Goal: Use online tool/utility: Utilize a website feature to perform a specific function

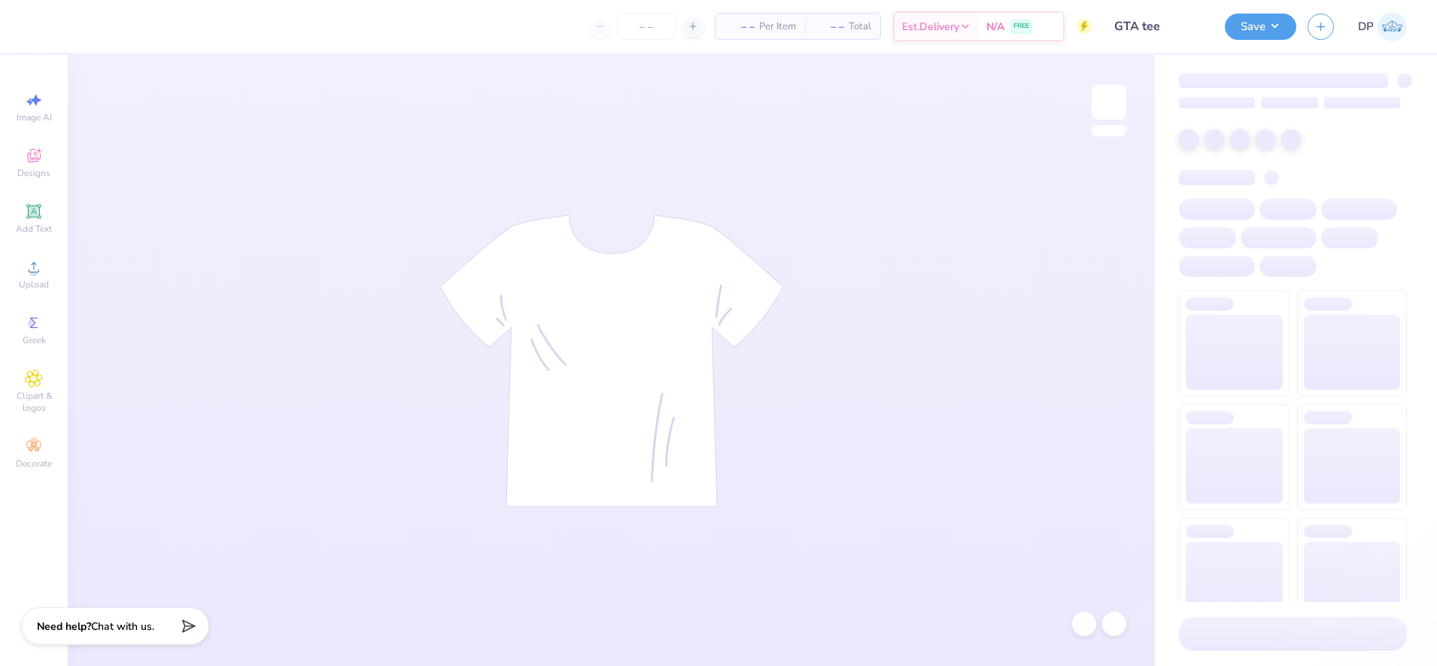
type input "24"
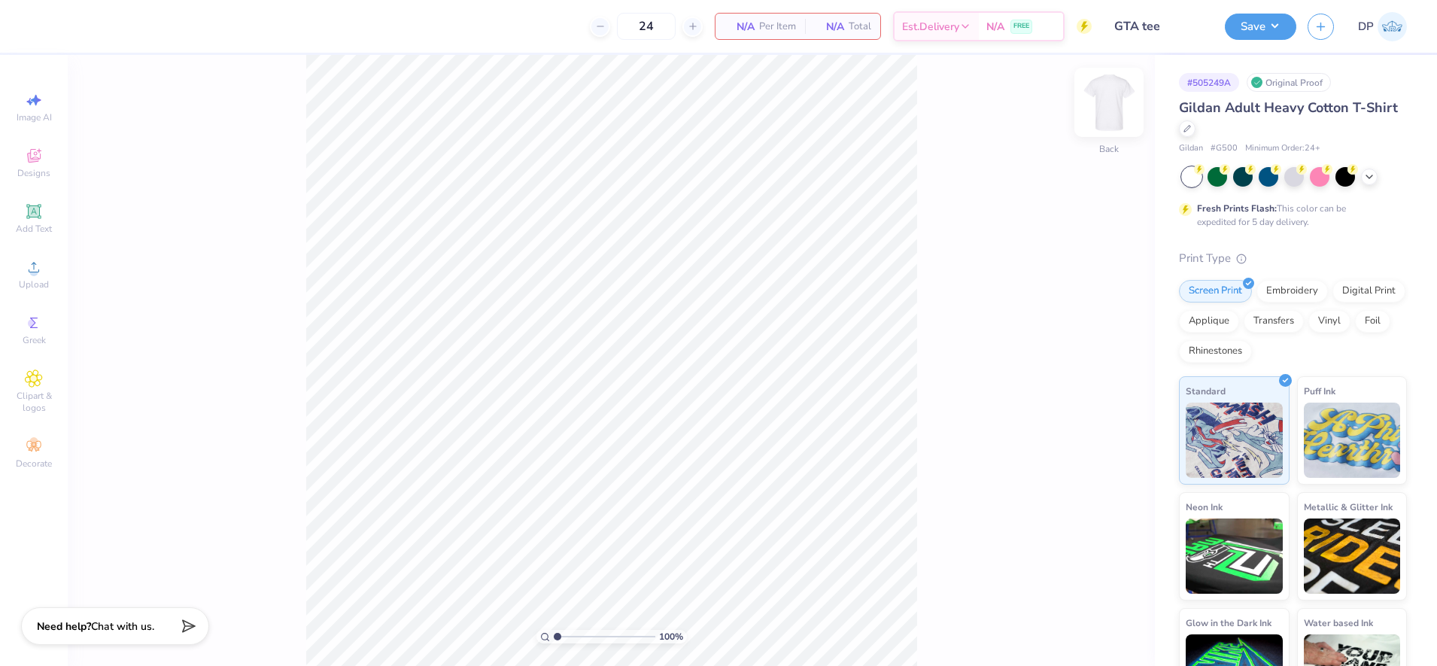
click at [1120, 105] on img at bounding box center [1109, 102] width 60 height 60
click at [36, 265] on icon at bounding box center [34, 267] width 11 height 11
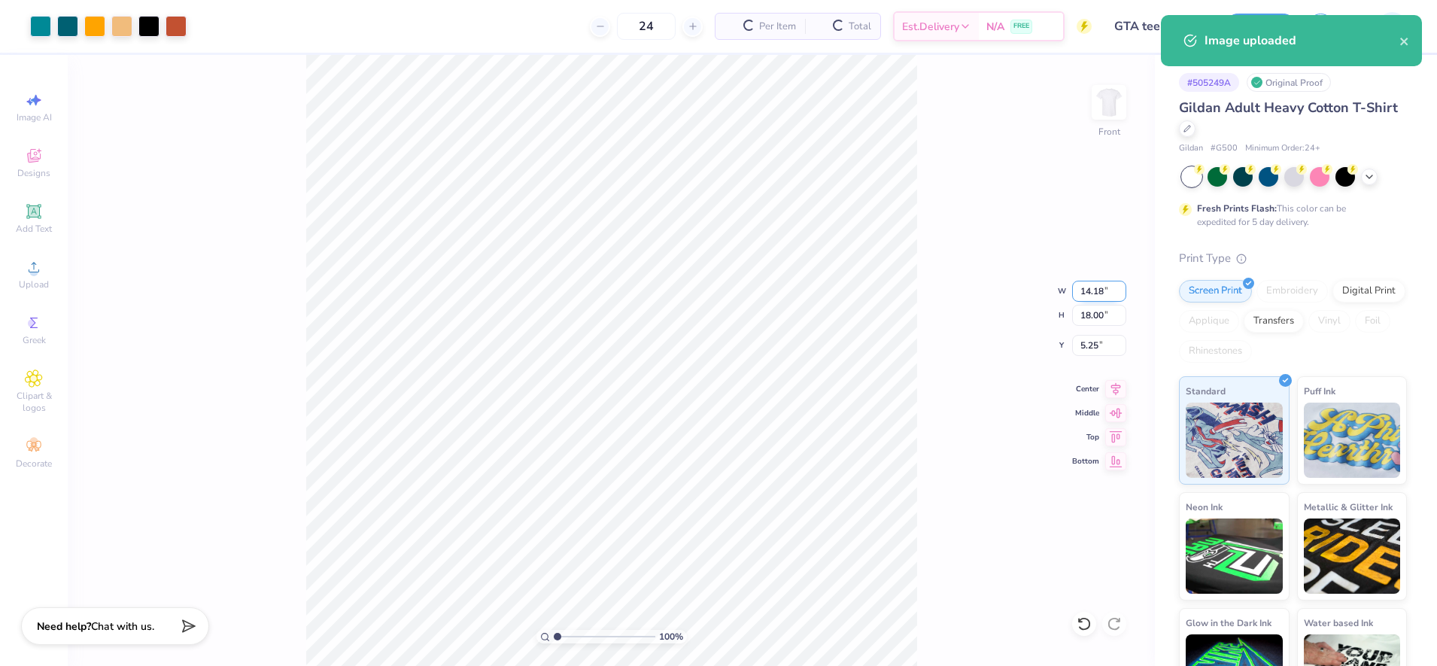
click at [1101, 295] on input "14.18" at bounding box center [1099, 291] width 54 height 21
click at [1091, 315] on input "18.00" at bounding box center [1099, 315] width 54 height 21
type input "15"
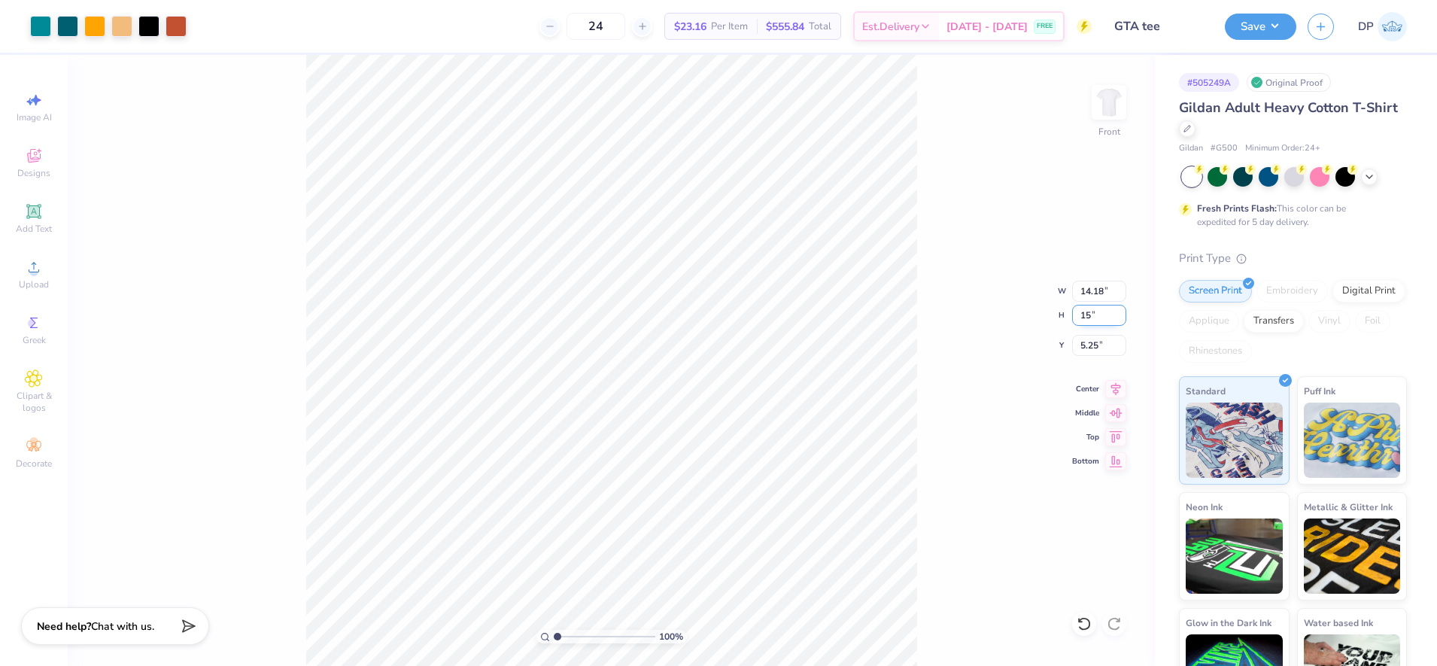
type input "15"
type input "11.81"
type input "15.00"
click at [1082, 348] on input "6.75" at bounding box center [1099, 345] width 54 height 21
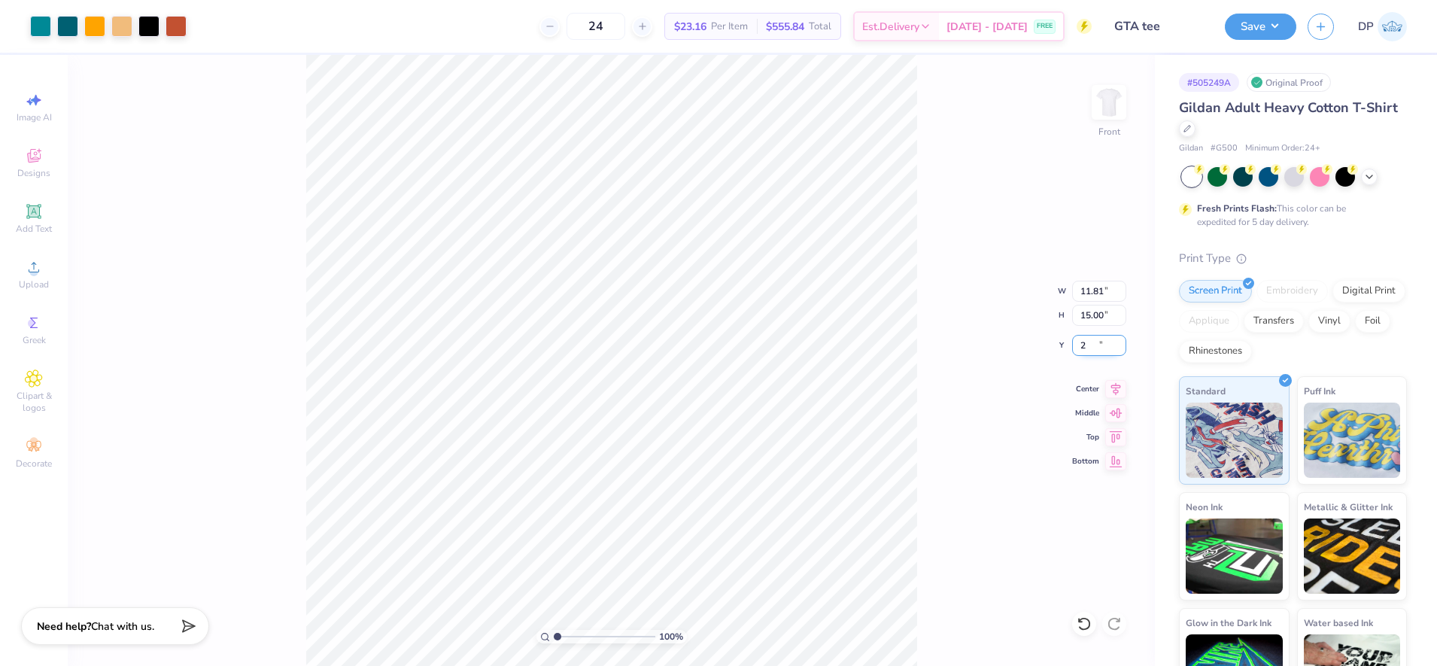
type input "2.00"
click at [1093, 317] on input "15.00" at bounding box center [1099, 315] width 54 height 21
type input "14"
type input "11.03"
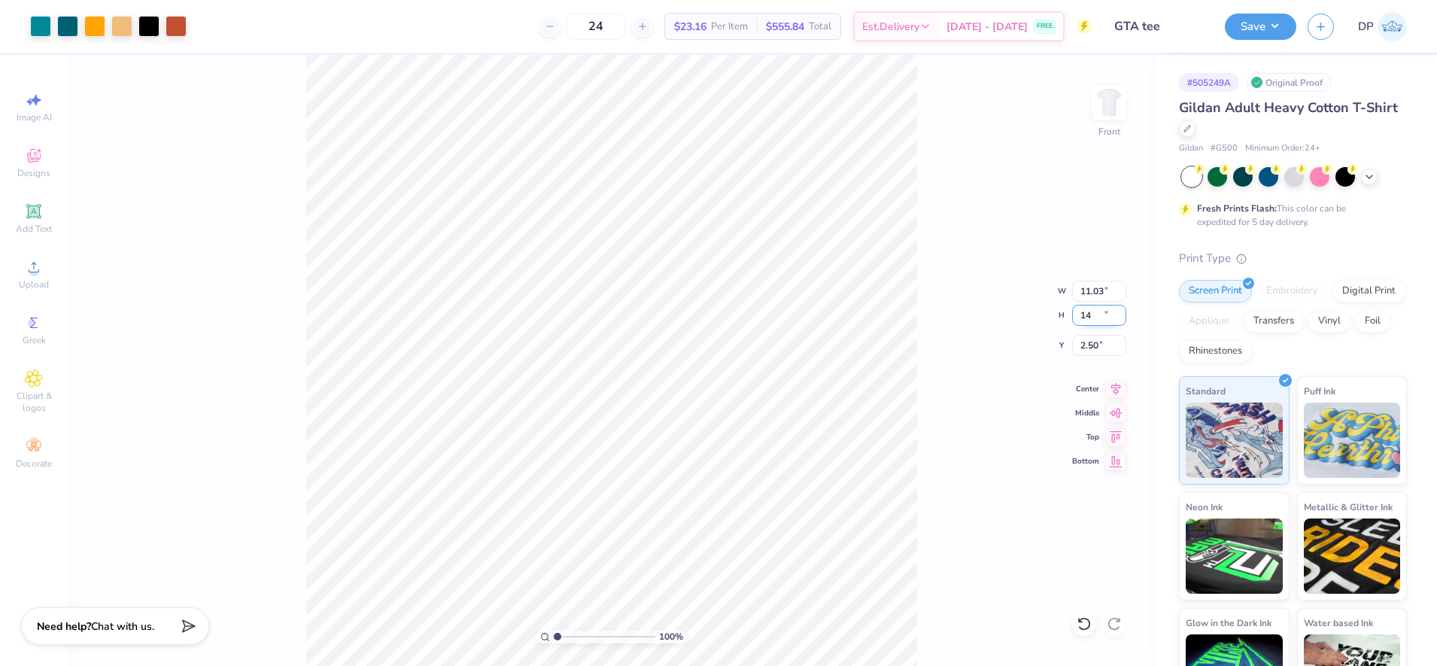
type input "14.00"
click at [1080, 342] on input "2.50" at bounding box center [1099, 345] width 54 height 21
click at [1090, 349] on input "1.00" at bounding box center [1099, 345] width 54 height 21
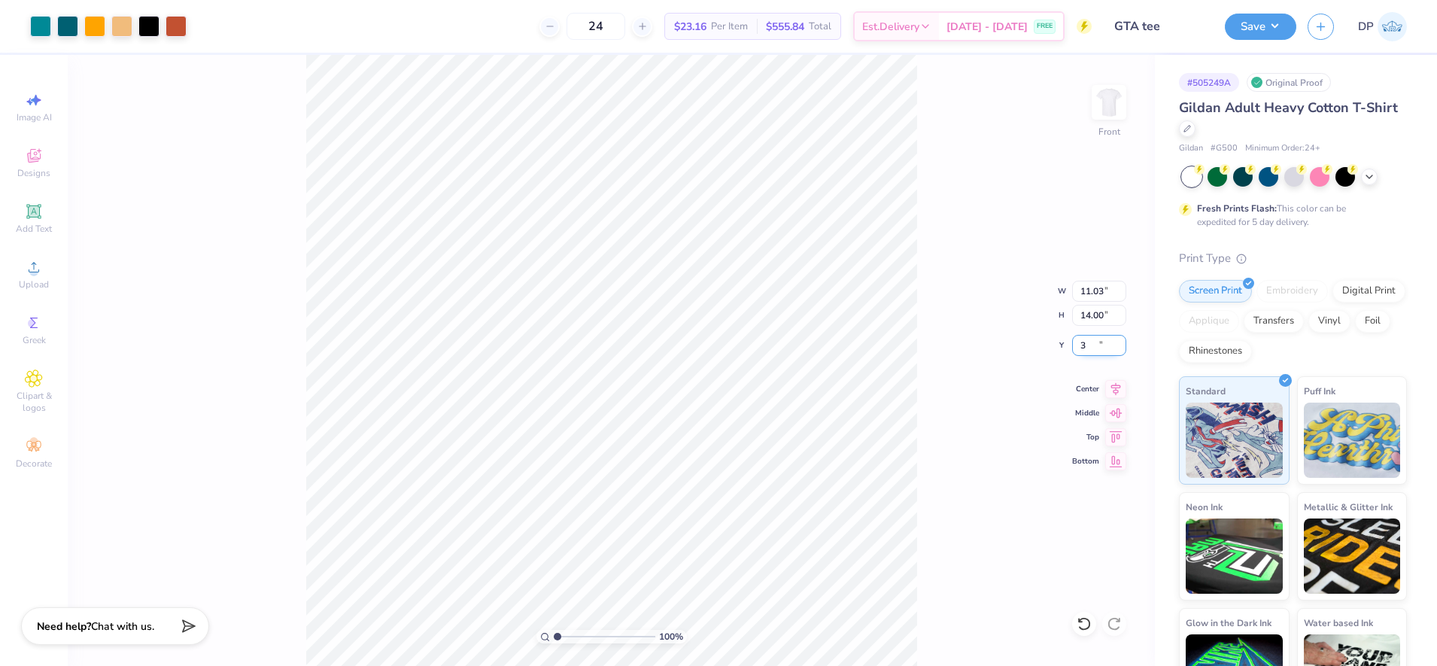
type input "3.00"
drag, startPoint x: 559, startPoint y: 633, endPoint x: 570, endPoint y: 642, distance: 13.9
click at [570, 642] on input "range" at bounding box center [605, 637] width 102 height 14
drag, startPoint x: 567, startPoint y: 639, endPoint x: 557, endPoint y: 640, distance: 10.6
type input "1"
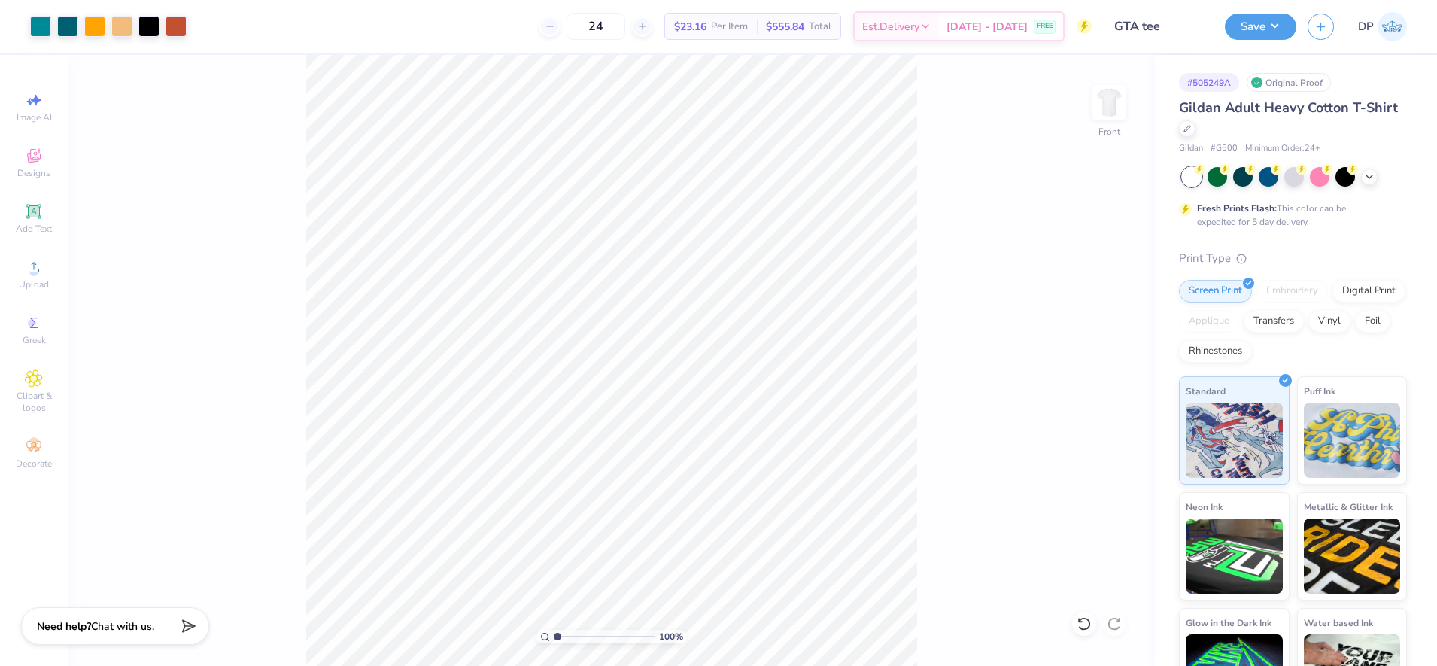
click at [557, 640] on input "range" at bounding box center [605, 637] width 102 height 14
click at [1090, 324] on input "14.00" at bounding box center [1099, 315] width 54 height 21
type input "13"
type input "10.24"
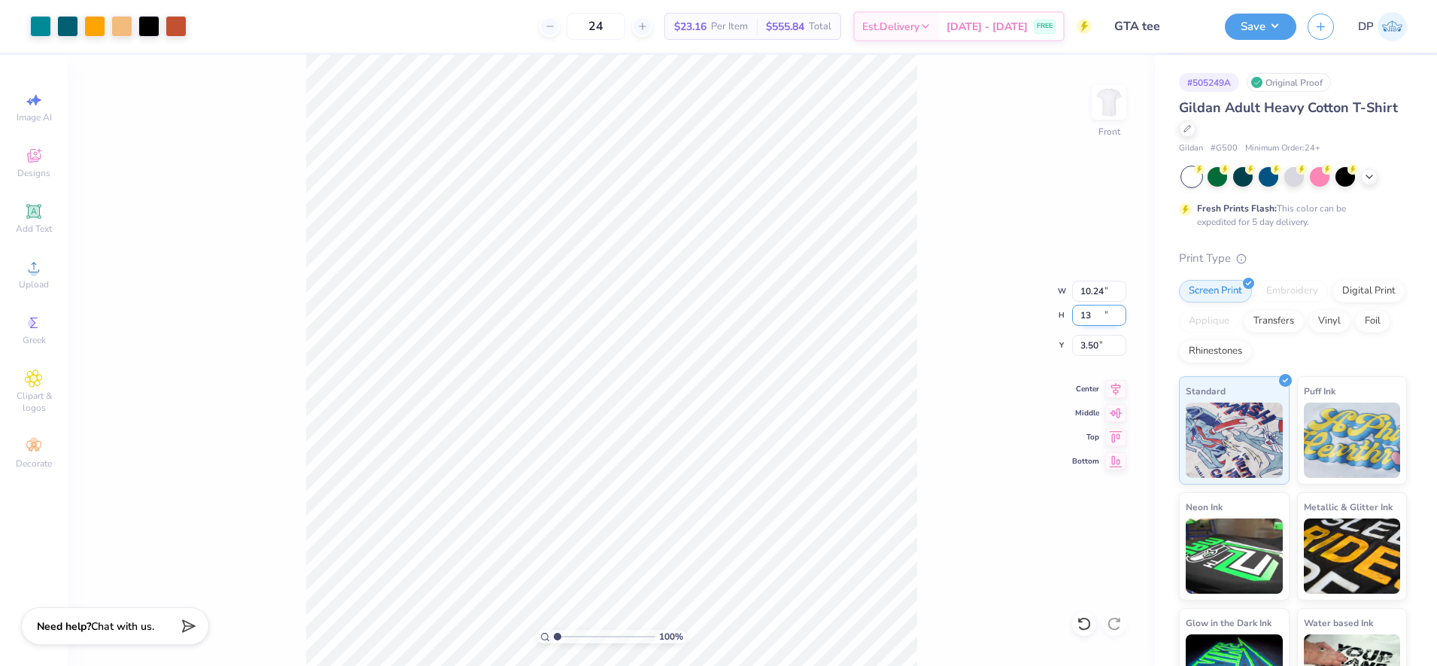
type input "13.00"
type input "3.50"
click at [1093, 349] on input "3.50" at bounding box center [1099, 345] width 54 height 21
click at [1094, 312] on input "13.00" at bounding box center [1099, 315] width 54 height 21
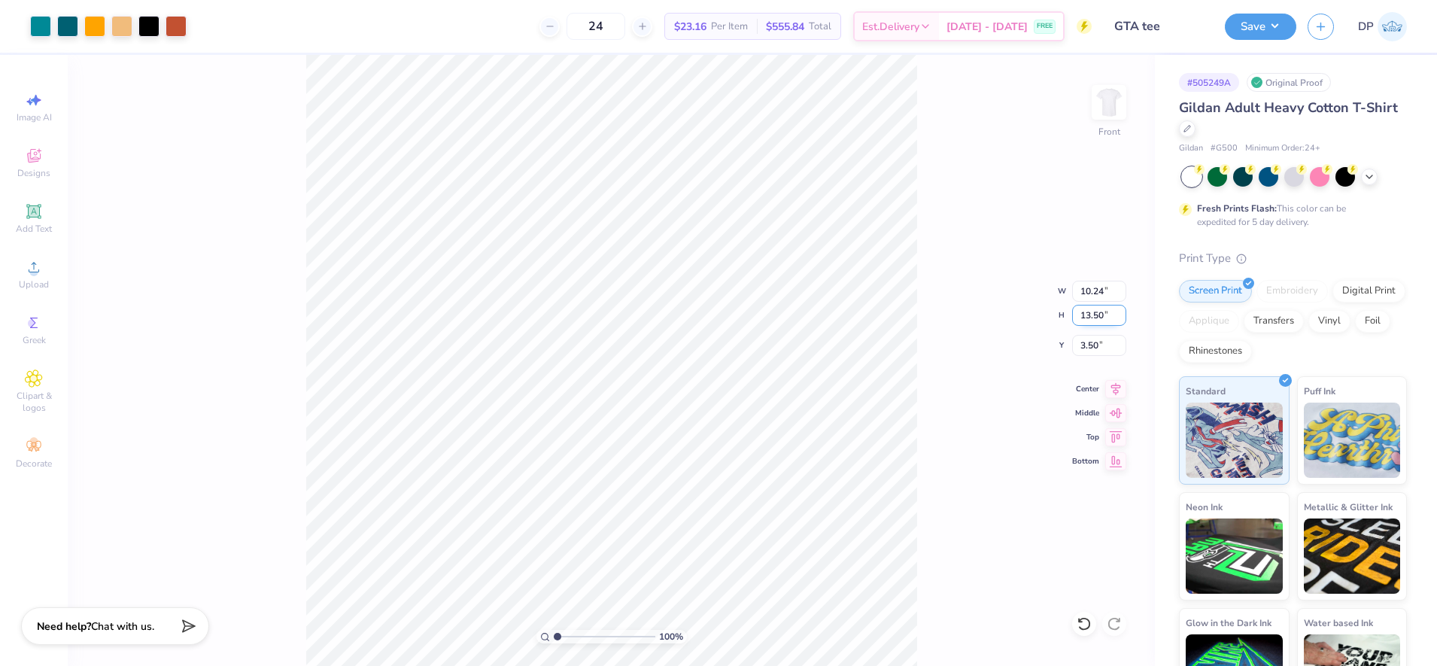
type input "13.50"
type input "10.63"
click at [1096, 351] on input "3.25" at bounding box center [1099, 345] width 54 height 21
click at [1095, 350] on input "3.25" at bounding box center [1099, 345] width 54 height 21
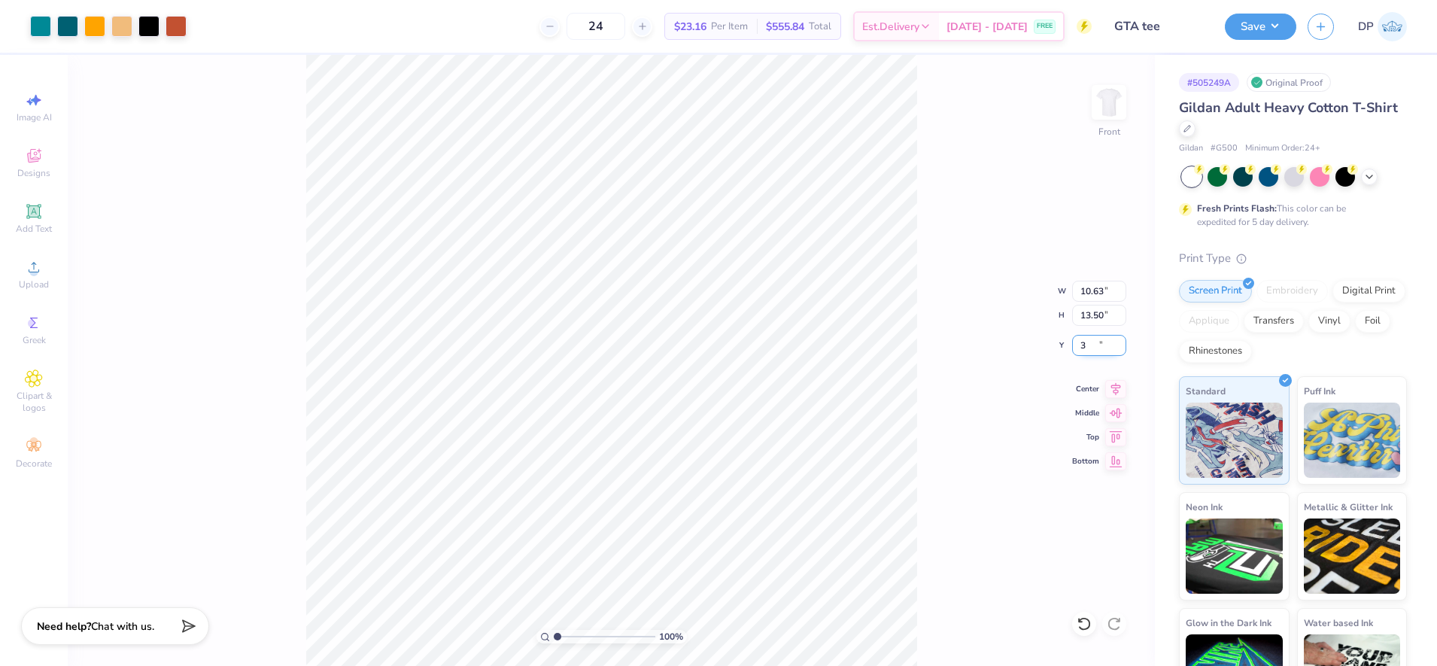
type input "3.00"
click at [1118, 123] on img at bounding box center [1109, 102] width 60 height 60
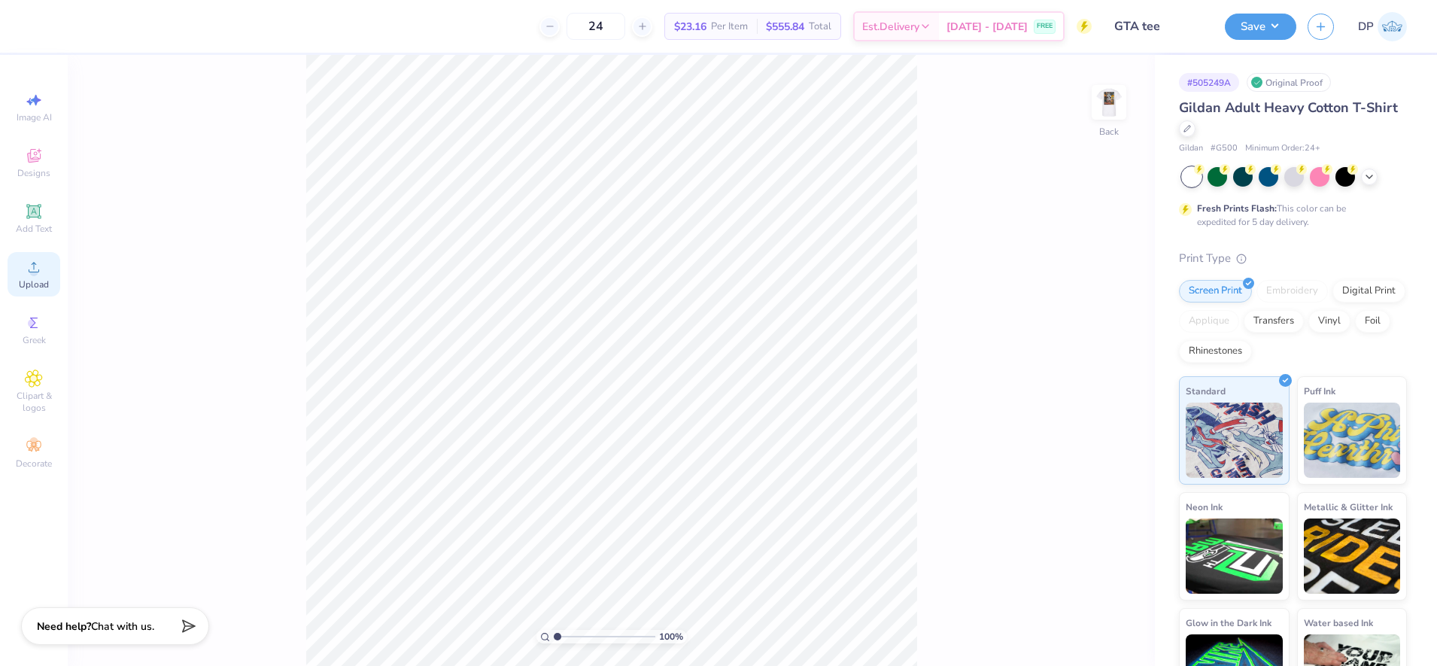
click at [38, 270] on icon at bounding box center [34, 267] width 11 height 11
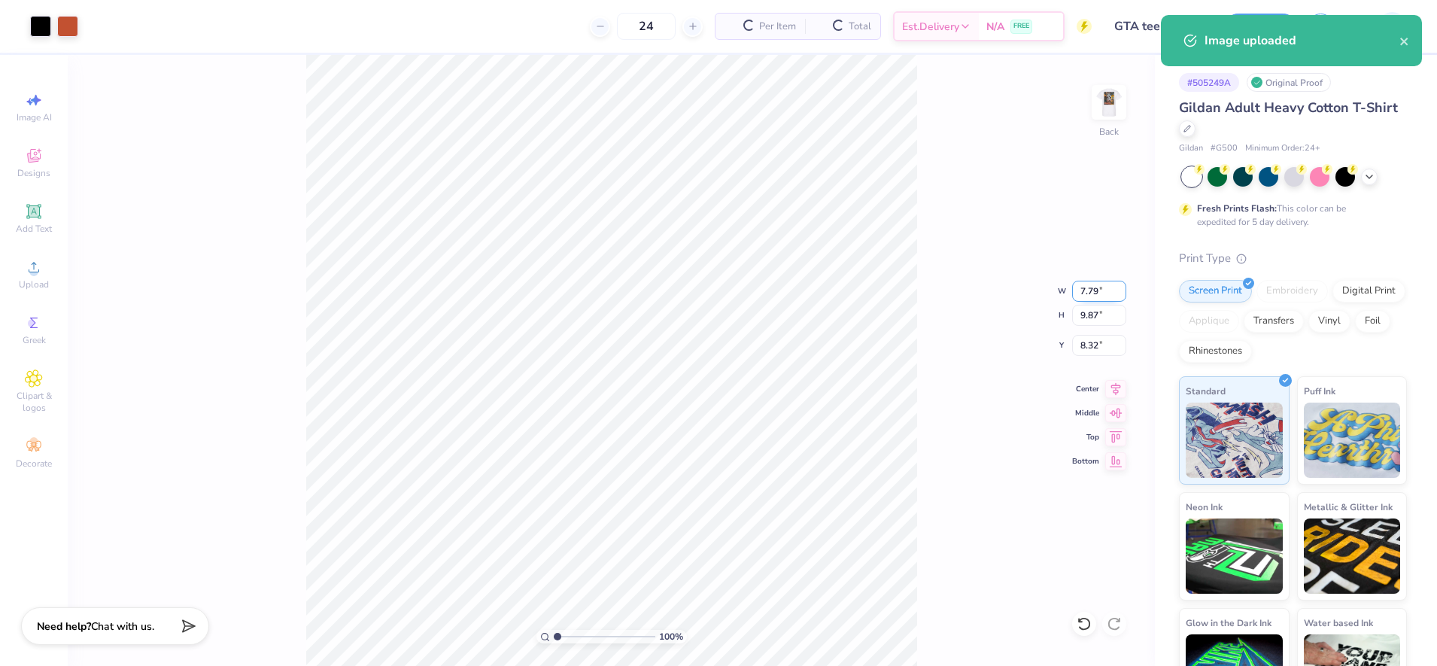
click at [1078, 290] on input "7.79" at bounding box center [1099, 291] width 54 height 21
type input "3.50"
type input "4.43"
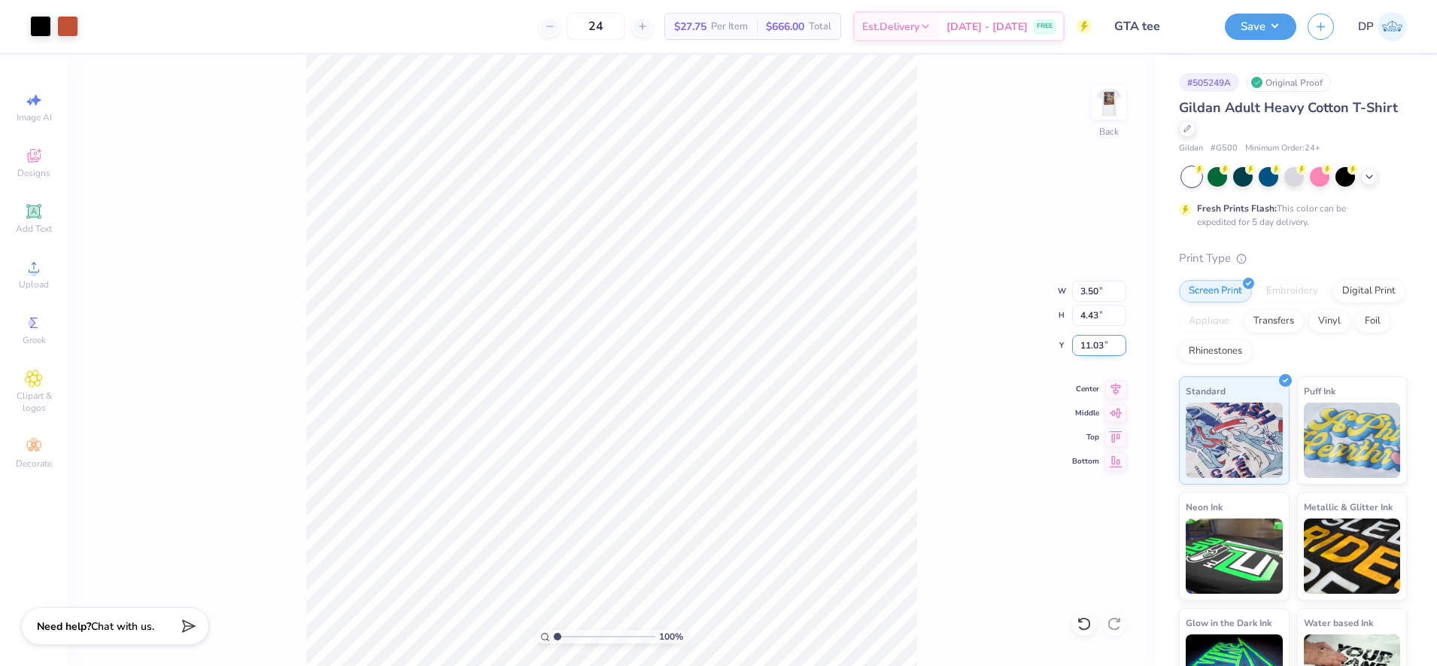
click at [1090, 348] on input "11.03" at bounding box center [1099, 345] width 54 height 21
type input "3.00"
click at [1086, 294] on input "3.50" at bounding box center [1099, 291] width 54 height 21
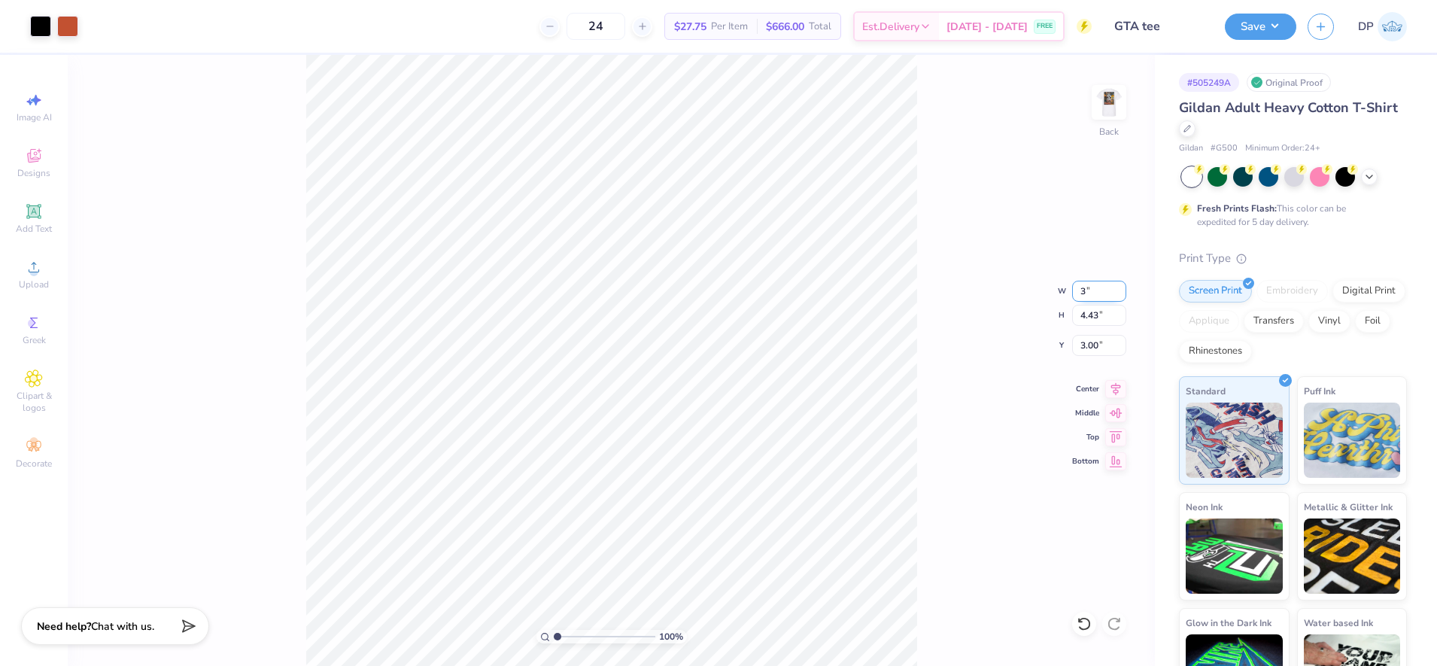
type input "3.00"
type input "3.80"
click at [1087, 346] on input "3.32" at bounding box center [1099, 345] width 54 height 21
type input "3.00"
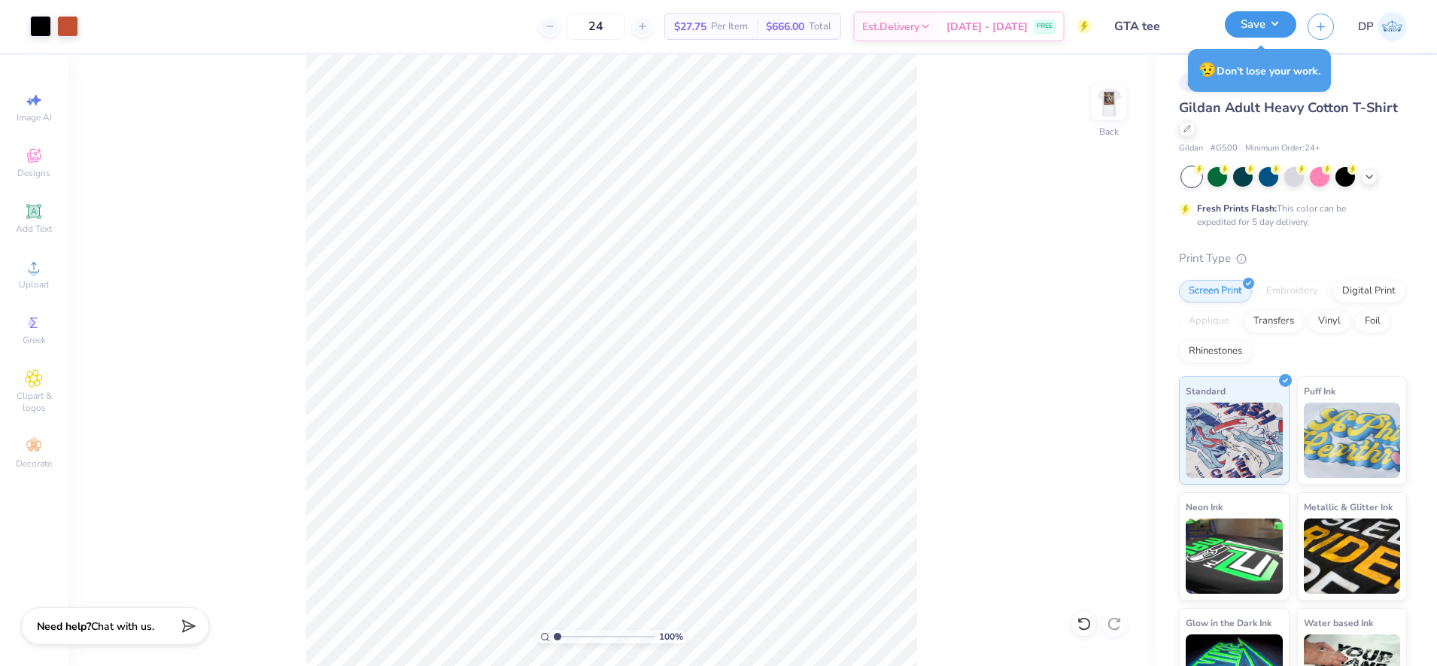
click at [1281, 31] on button "Save" at bounding box center [1260, 24] width 71 height 26
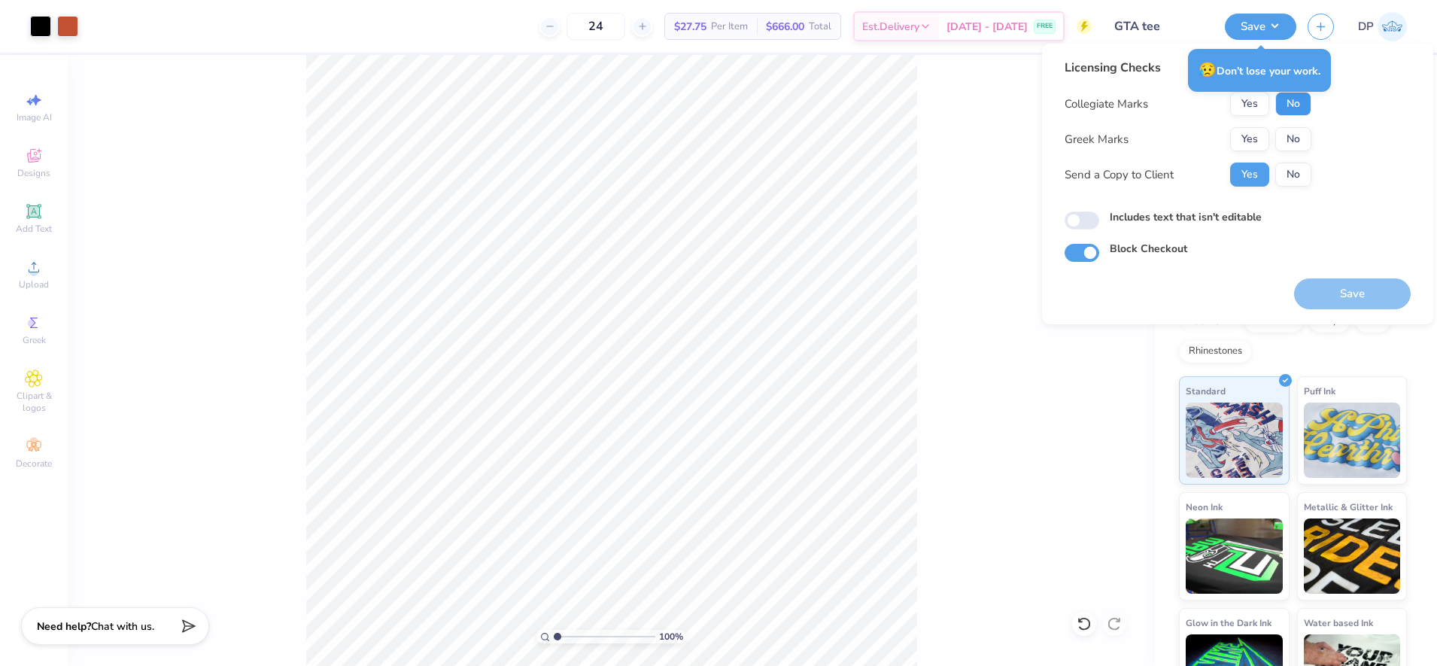
click at [1293, 113] on button "No" at bounding box center [1293, 104] width 36 height 24
click at [1293, 129] on button "No" at bounding box center [1293, 139] width 36 height 24
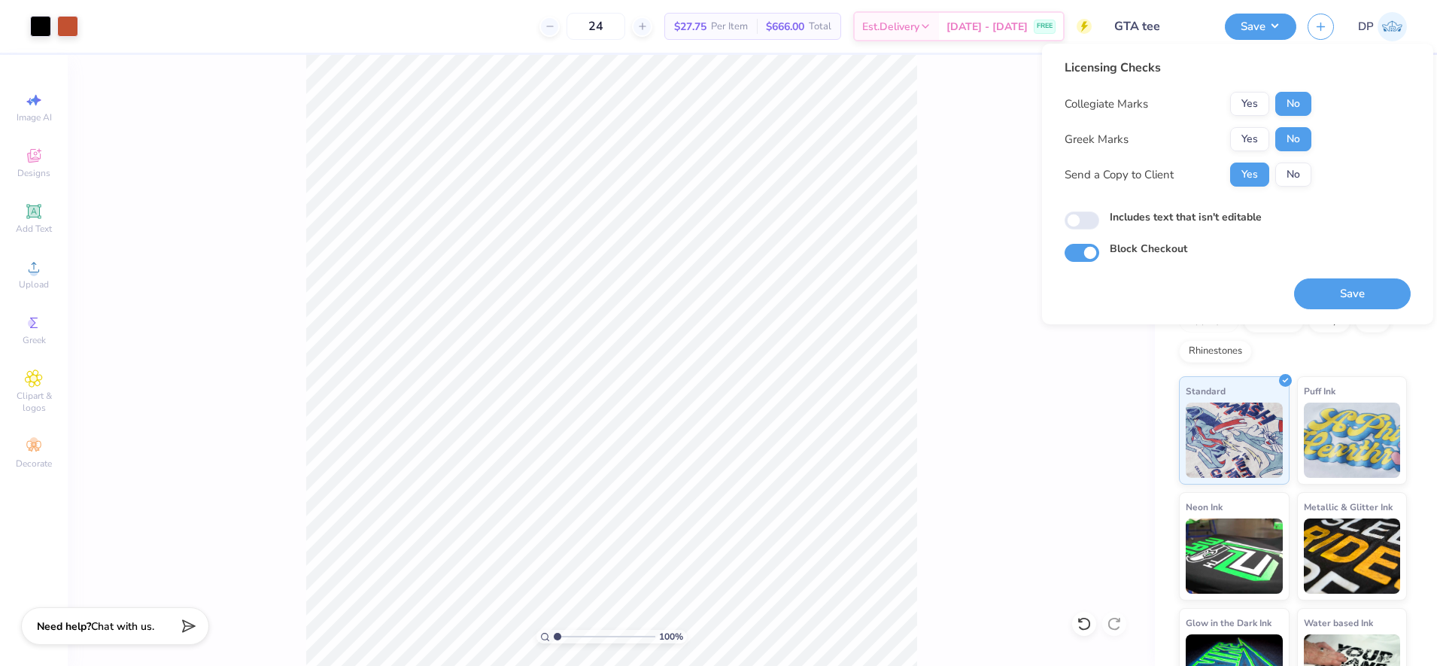
click at [1248, 220] on label "Includes text that isn't editable" at bounding box center [1186, 217] width 152 height 16
click at [1099, 220] on input "Includes text that isn't editable" at bounding box center [1082, 220] width 35 height 18
checkbox input "true"
click at [1371, 283] on button "Save" at bounding box center [1352, 293] width 117 height 31
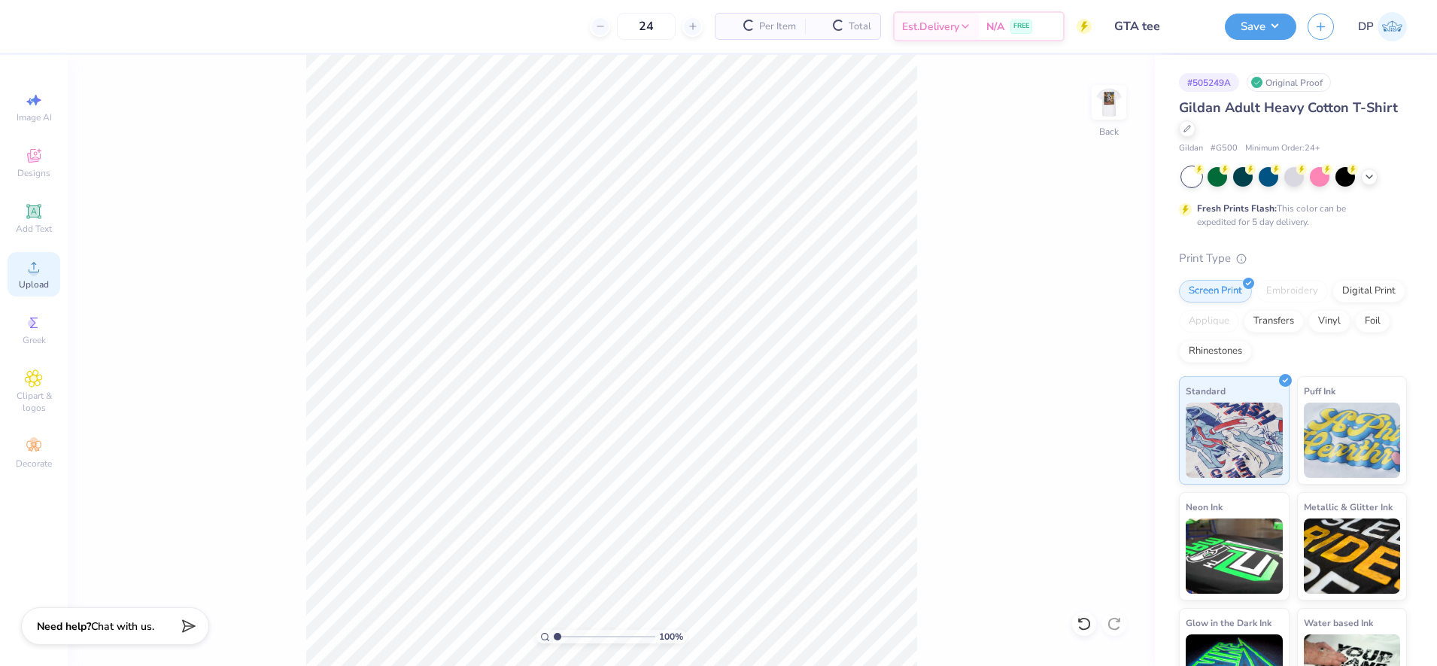
click at [50, 278] on div "Upload" at bounding box center [34, 274] width 53 height 44
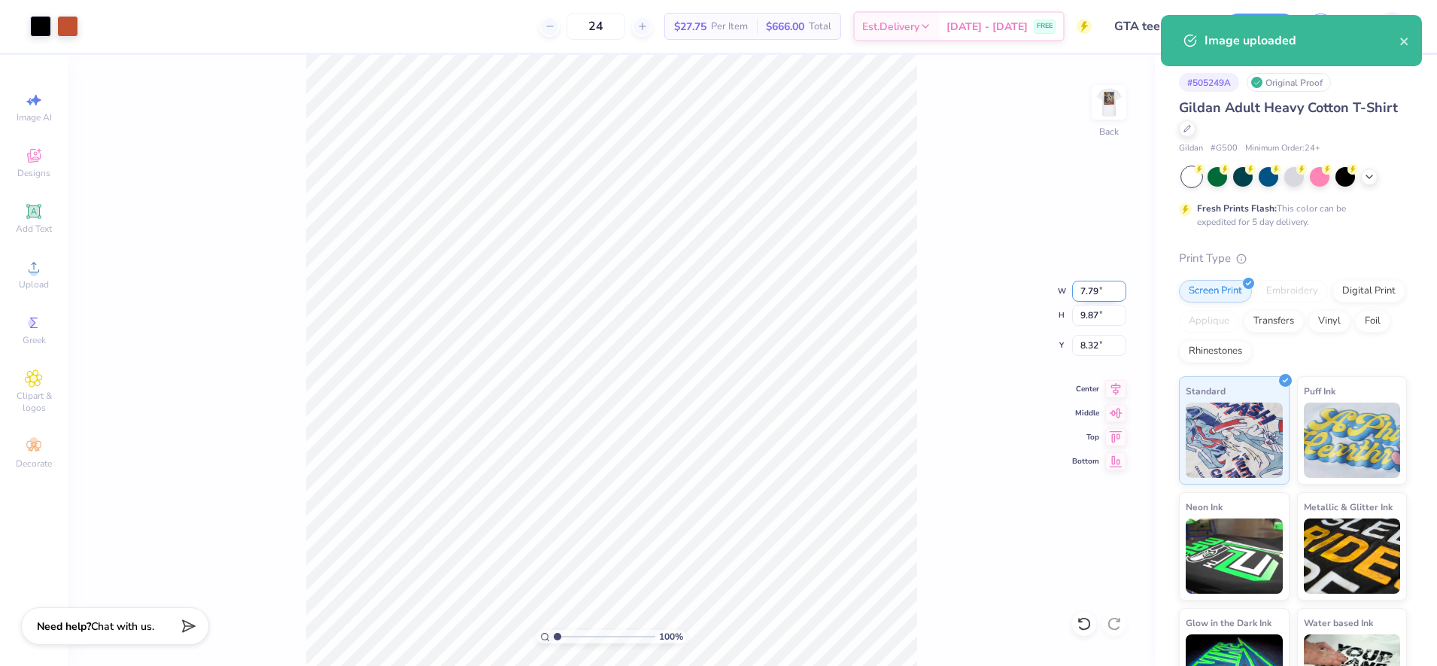
click at [1079, 290] on input "7.79" at bounding box center [1099, 291] width 54 height 21
click at [1080, 290] on input "7.79" at bounding box center [1099, 291] width 54 height 21
type input "3.00"
type input "3.80"
click at [1087, 343] on input "11.35" at bounding box center [1099, 345] width 54 height 21
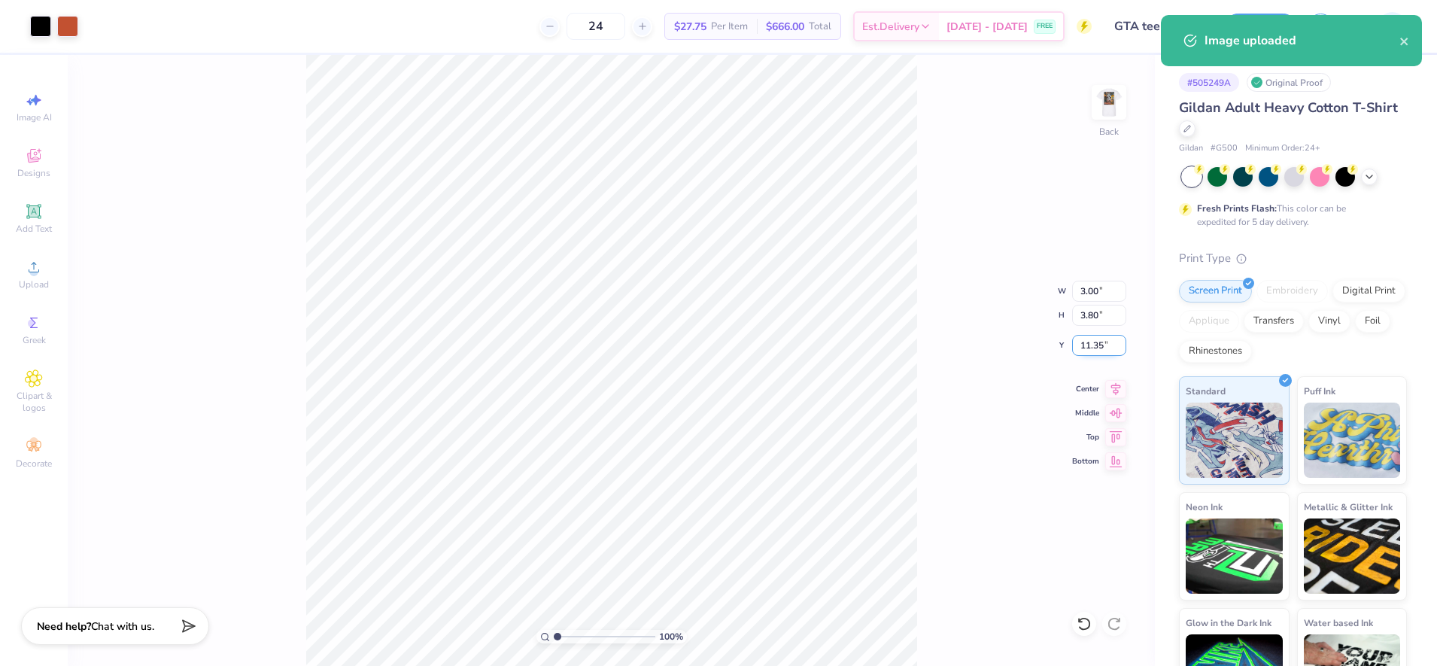
click at [1088, 343] on input "11.35" at bounding box center [1099, 345] width 54 height 21
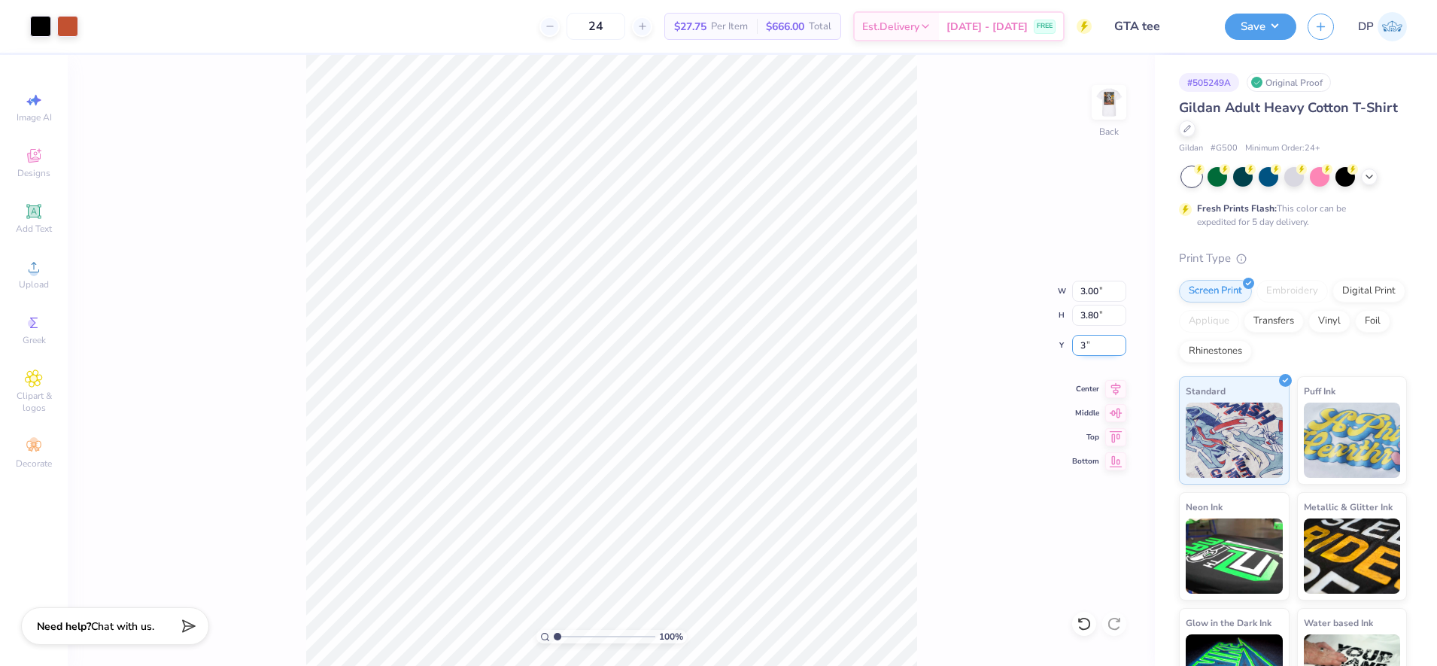
type input "3.00"
click at [1273, 23] on button "Save" at bounding box center [1260, 24] width 71 height 26
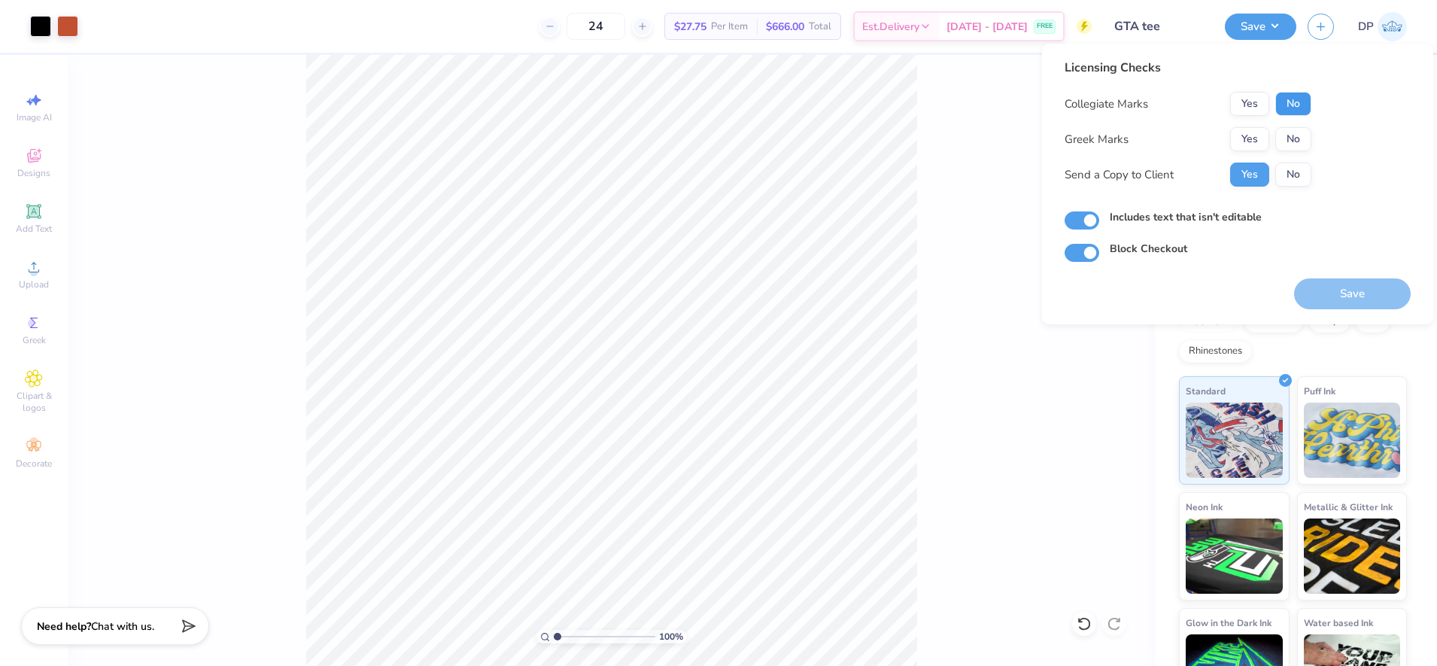
click at [1299, 104] on button "No" at bounding box center [1293, 104] width 36 height 24
click at [1302, 130] on button "No" at bounding box center [1293, 139] width 36 height 24
click at [1345, 281] on button "Save" at bounding box center [1352, 293] width 117 height 31
